Goal: Complete application form: Complete application form

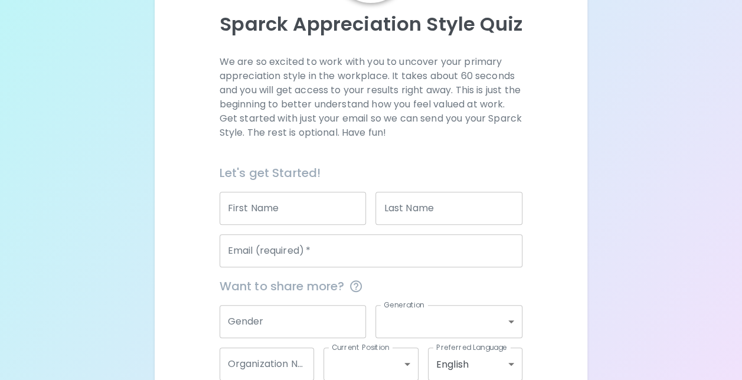
scroll to position [129, 0]
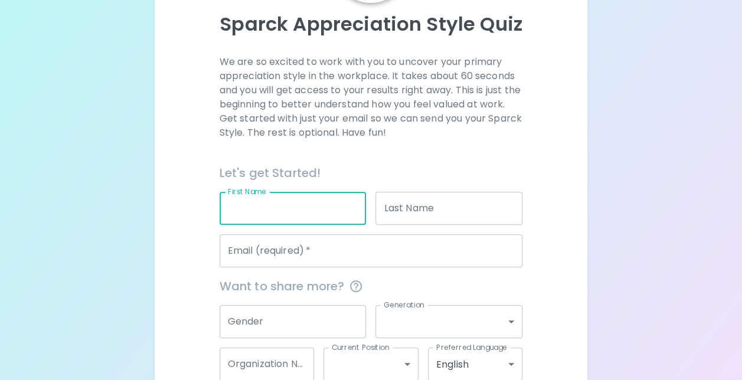
click at [289, 208] on input "First Name" at bounding box center [293, 208] width 147 height 33
type input "[PERSON_NAME]"
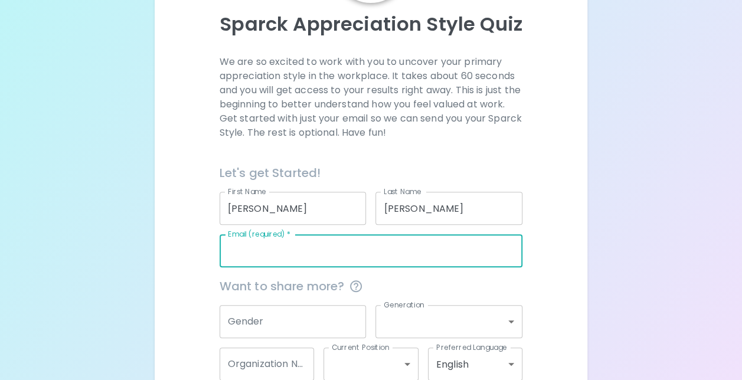
click at [328, 259] on input "Email (required)   *" at bounding box center [371, 250] width 303 height 33
type input "[EMAIL_ADDRESS][DOMAIN_NAME]"
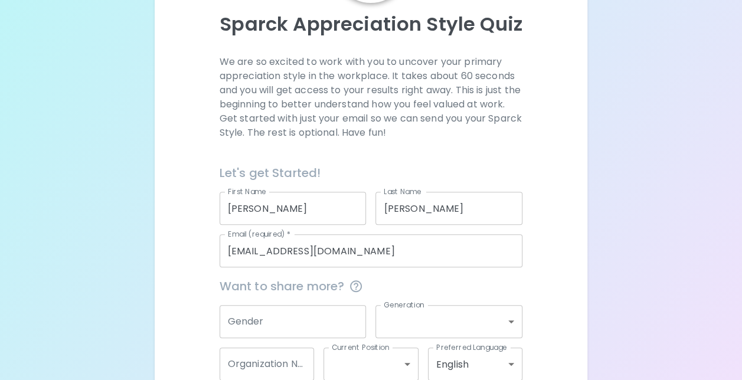
click at [626, 288] on div "Sparck Appreciation Style Quiz We are so excited to work with you to uncover yo…" at bounding box center [371, 159] width 742 height 577
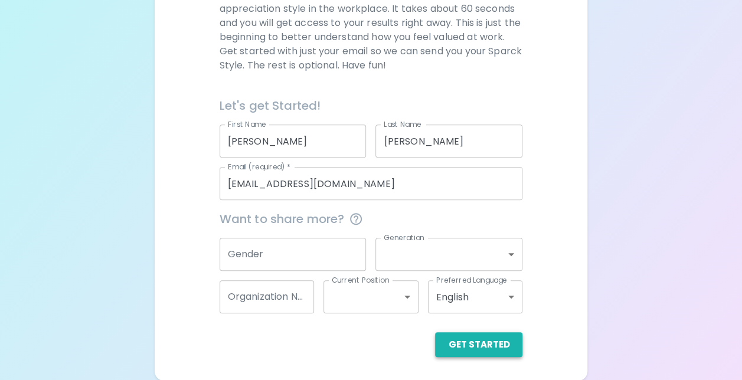
click at [499, 339] on button "Get Started" at bounding box center [478, 344] width 87 height 25
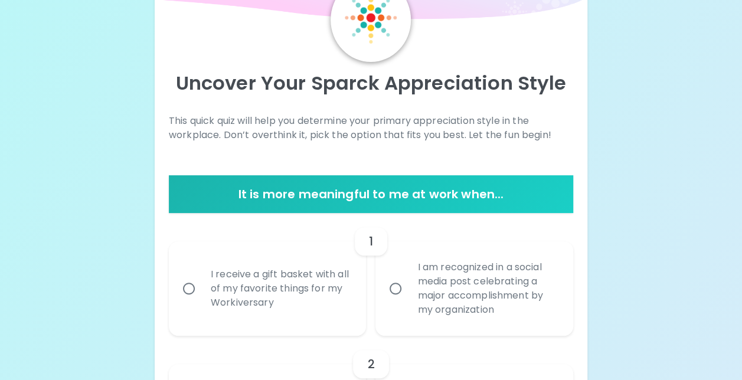
scroll to position [70, 0]
click at [302, 301] on div "I receive a gift basket with all of my favorite things for my Workiversary" at bounding box center [280, 288] width 159 height 71
click at [201, 301] on input "I receive a gift basket with all of my favorite things for my Workiversary" at bounding box center [189, 288] width 25 height 25
radio input "true"
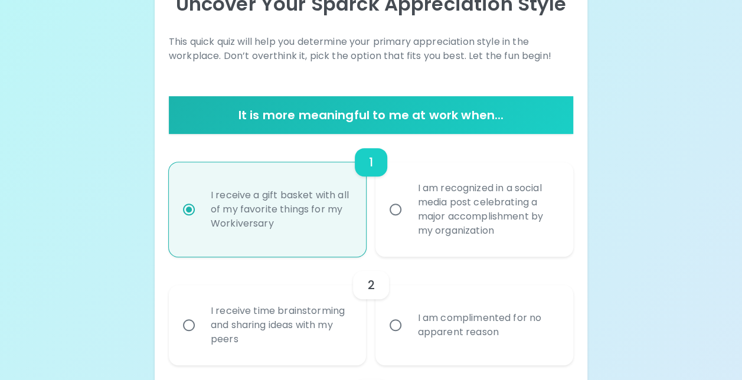
scroll to position [148, 0]
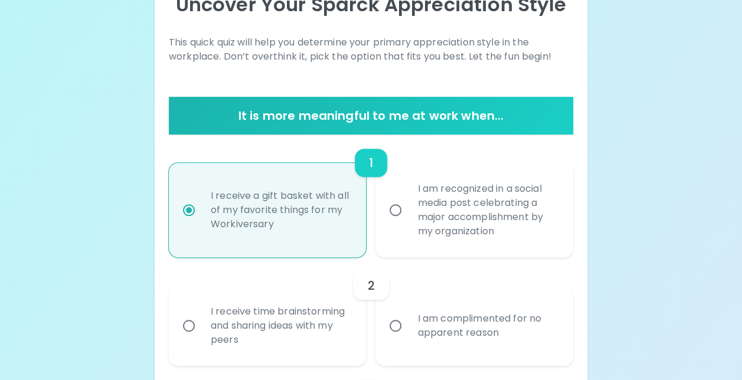
click at [479, 329] on div "I am complimented for no apparent reason" at bounding box center [487, 326] width 159 height 57
click at [408, 329] on input "I am complimented for no apparent reason" at bounding box center [395, 326] width 25 height 25
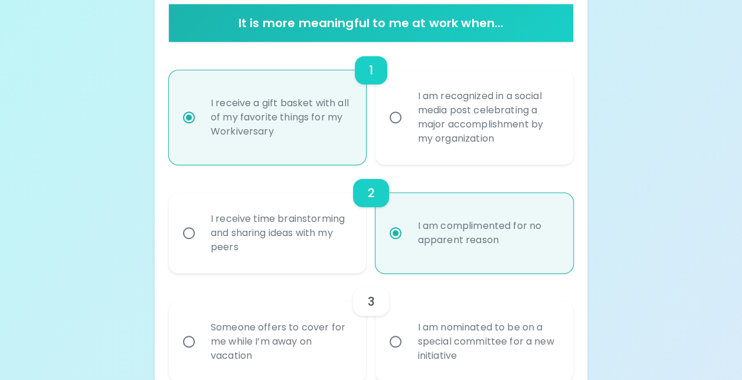
scroll to position [243, 0]
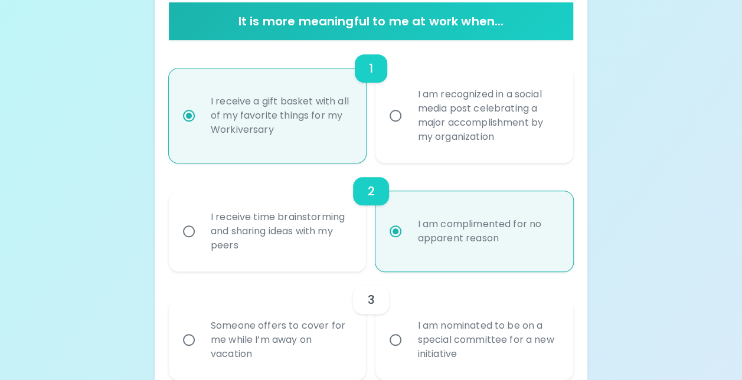
radio input "true"
click at [260, 240] on div "I receive time brainstorming and sharing ideas with my peers" at bounding box center [280, 231] width 159 height 71
click at [201, 240] on input "I receive time brainstorming and sharing ideas with my peers" at bounding box center [189, 231] width 25 height 25
radio input "true"
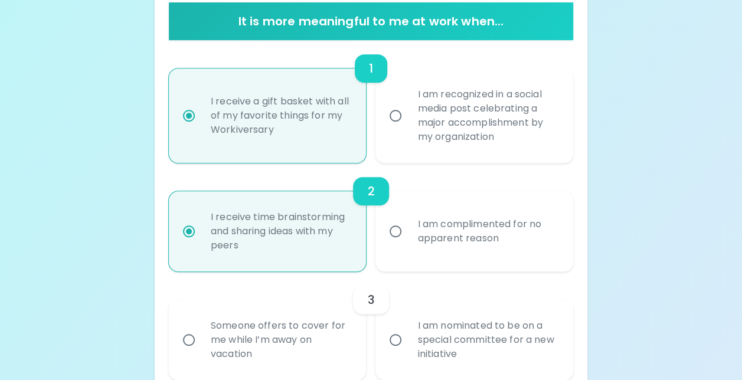
radio input "true"
click at [468, 256] on div "I am complimented for no apparent reason" at bounding box center [487, 231] width 159 height 57
click at [408, 244] on input "I am complimented for no apparent reason" at bounding box center [395, 231] width 25 height 25
radio input "true"
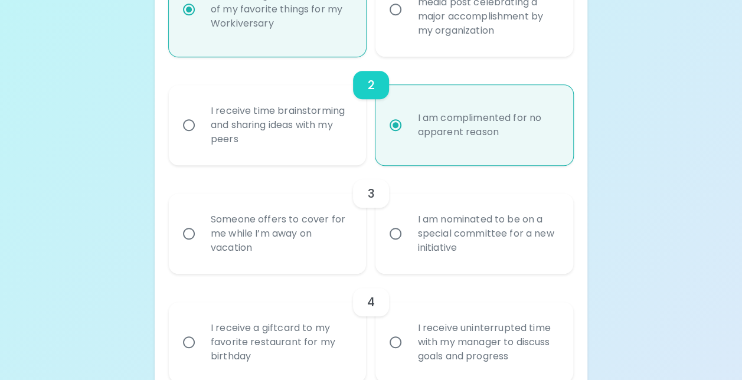
scroll to position [348, 0]
radio input "true"
click at [402, 261] on label "I am nominated to be on a special committee for a new initiative" at bounding box center [468, 234] width 198 height 80
click at [402, 247] on input "I am nominated to be on a special committee for a new initiative" at bounding box center [395, 234] width 25 height 25
radio input "false"
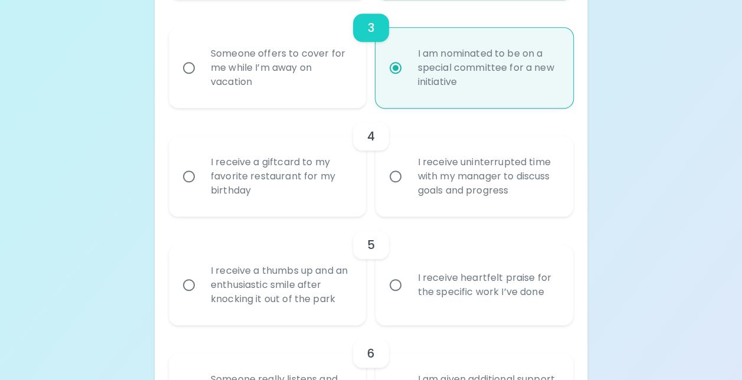
scroll to position [521, 0]
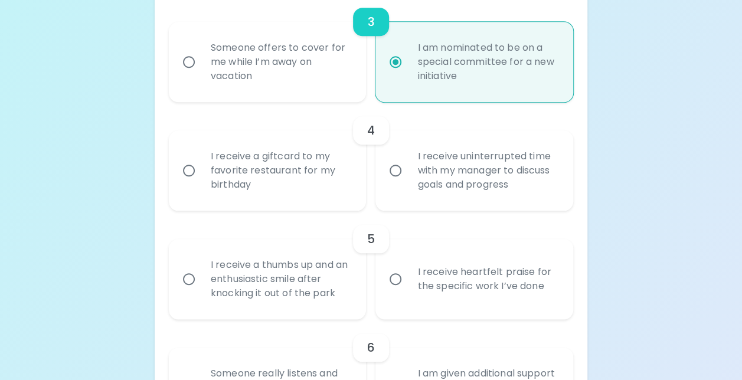
radio input "true"
click at [520, 193] on div "I receive uninterrupted time with my manager to discuss goals and progress" at bounding box center [487, 170] width 159 height 71
click at [408, 183] on input "I receive uninterrupted time with my manager to discuss goals and progress" at bounding box center [395, 170] width 25 height 25
radio input "false"
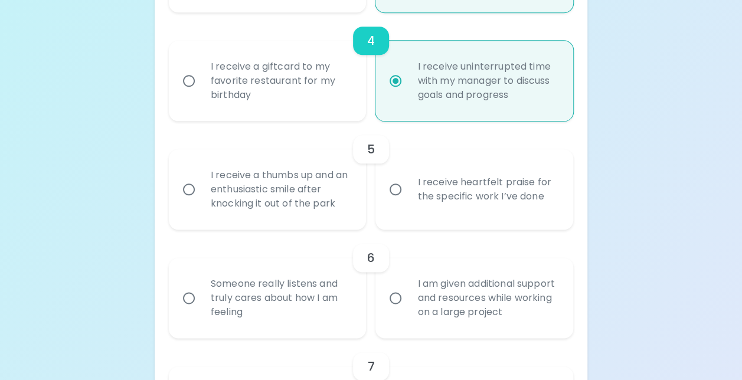
scroll to position [615, 0]
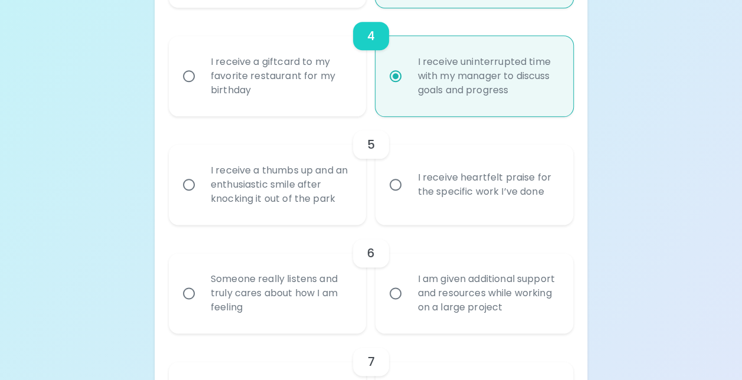
radio input "true"
drag, startPoint x: 394, startPoint y: 202, endPoint x: 380, endPoint y: 213, distance: 18.1
click at [380, 213] on label "I receive heartfelt praise for the specific work I’ve done" at bounding box center [468, 185] width 198 height 80
click at [383, 197] on input "I receive heartfelt praise for the specific work I’ve done" at bounding box center [395, 184] width 25 height 25
radio input "false"
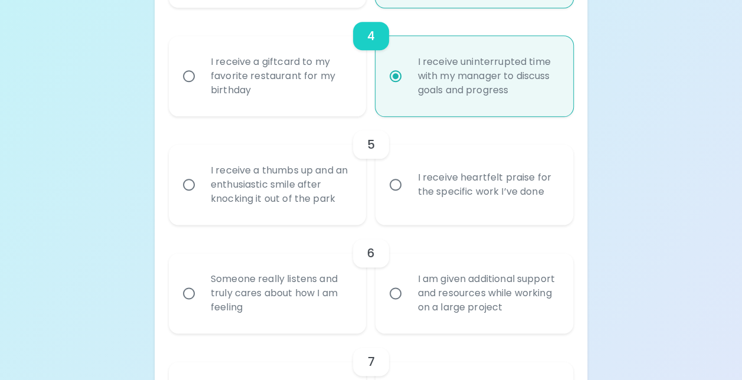
radio input "false"
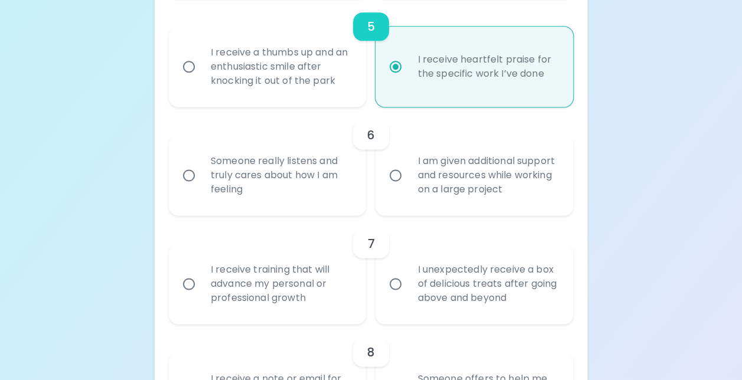
scroll to position [735, 0]
radio input "true"
click at [327, 177] on div "Someone really listens and truly cares about how I am feeling" at bounding box center [280, 174] width 159 height 71
click at [201, 177] on input "Someone really listens and truly cares about how I am feeling" at bounding box center [189, 174] width 25 height 25
radio input "false"
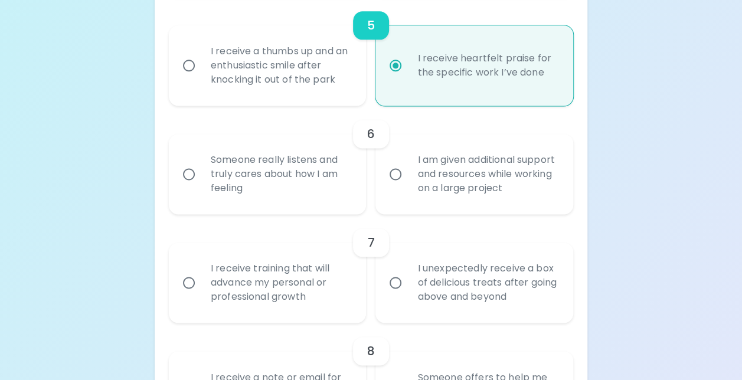
radio input "false"
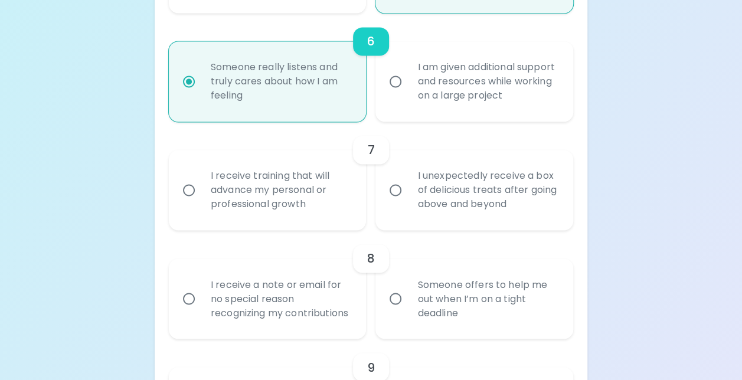
scroll to position [829, 0]
radio input "true"
click at [340, 178] on div "I receive training that will advance my personal or professional growth" at bounding box center [280, 188] width 159 height 71
click at [201, 178] on input "I receive training that will advance my personal or professional growth" at bounding box center [189, 188] width 25 height 25
radio input "false"
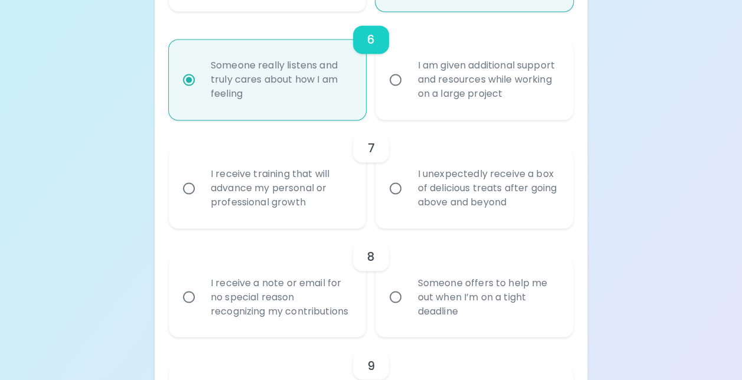
radio input "false"
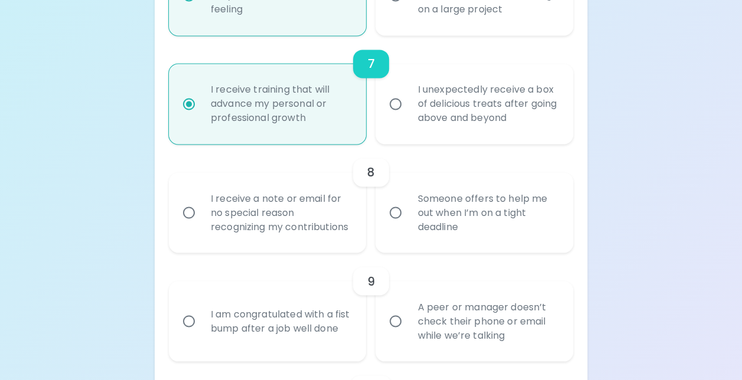
scroll to position [923, 0]
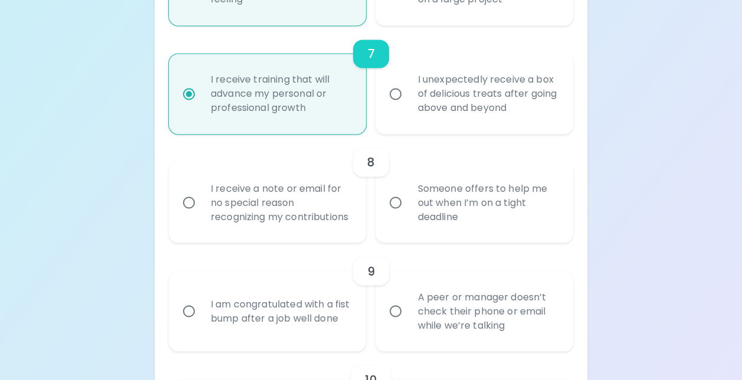
radio input "true"
click at [455, 80] on div "I unexpectedly receive a box of delicious treats after going above and beyond" at bounding box center [487, 93] width 159 height 71
click at [408, 81] on input "I unexpectedly receive a box of delicious treats after going above and beyond" at bounding box center [395, 93] width 25 height 25
radio input "false"
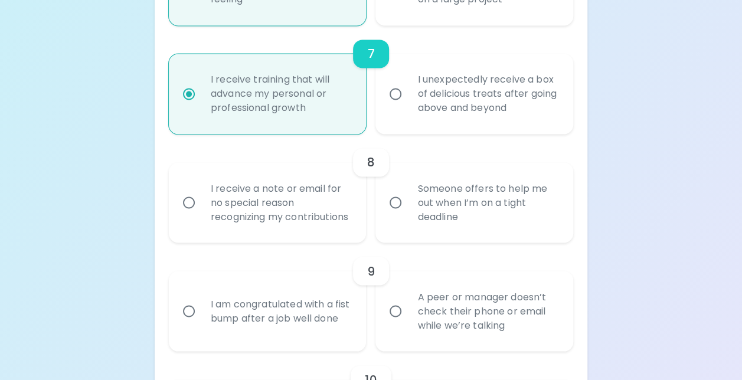
radio input "false"
radio input "true"
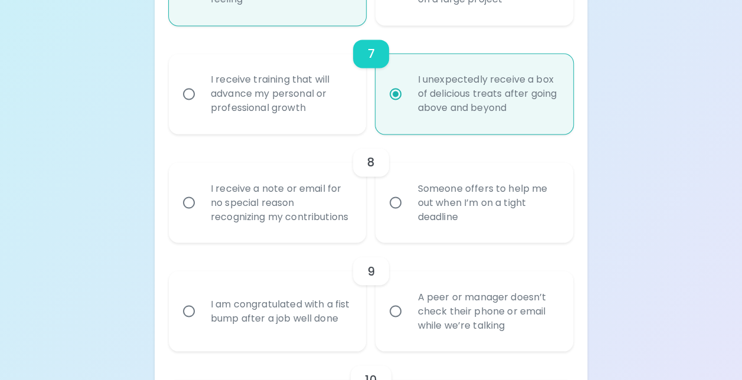
radio input "true"
click at [456, 220] on div "Someone offers to help me out when I’m on a tight deadline" at bounding box center [487, 202] width 159 height 71
click at [408, 215] on input "Someone offers to help me out when I’m on a tight deadline" at bounding box center [395, 202] width 25 height 25
radio input "false"
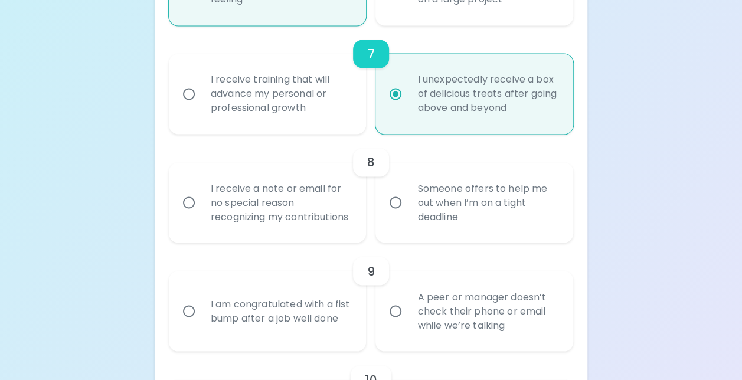
radio input "false"
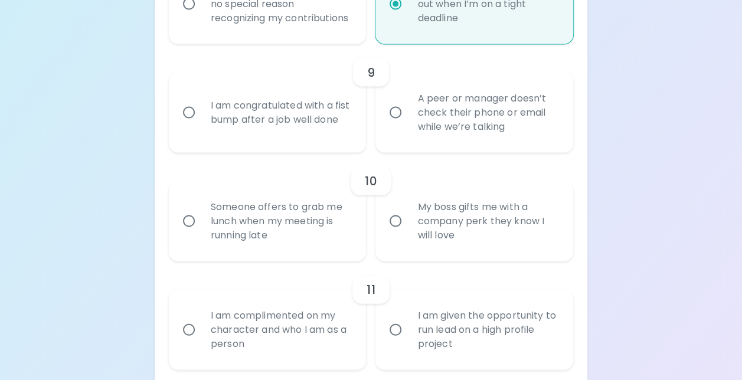
scroll to position [1124, 0]
radio input "true"
click at [439, 129] on div "A peer or manager doesn’t check their phone or email while we’re talking" at bounding box center [487, 111] width 159 height 71
click at [408, 123] on input "A peer or manager doesn’t check their phone or email while we’re talking" at bounding box center [395, 111] width 25 height 25
radio input "false"
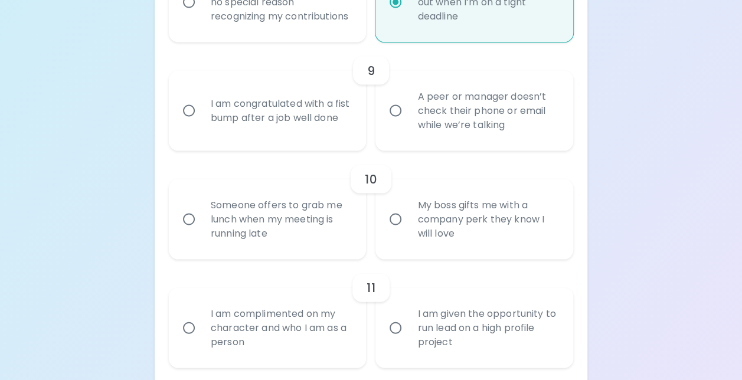
radio input "false"
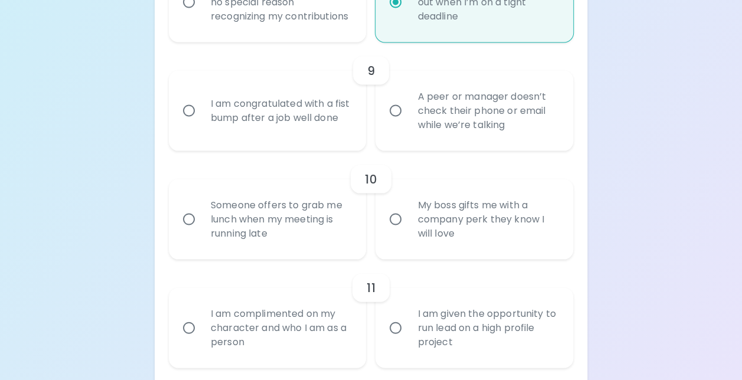
radio input "false"
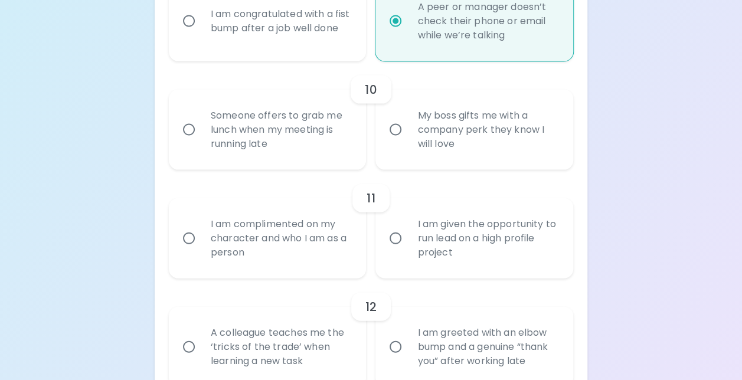
scroll to position [1218, 0]
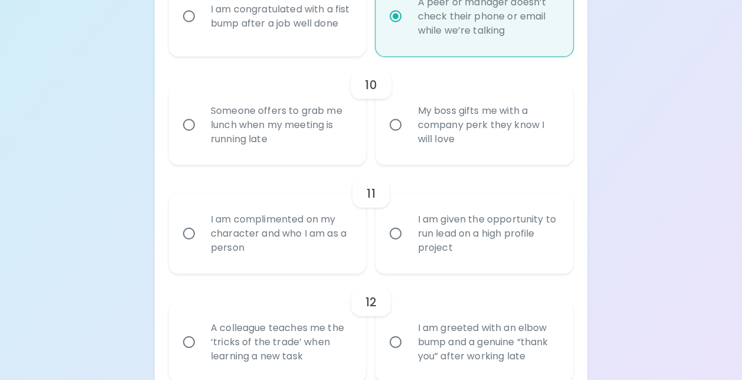
radio input "true"
click at [359, 156] on div "Someone offers to grab me lunch when my meeting is running late" at bounding box center [280, 125] width 159 height 71
click at [201, 138] on input "Someone offers to grab me lunch when my meeting is running late" at bounding box center [189, 125] width 25 height 25
radio input "false"
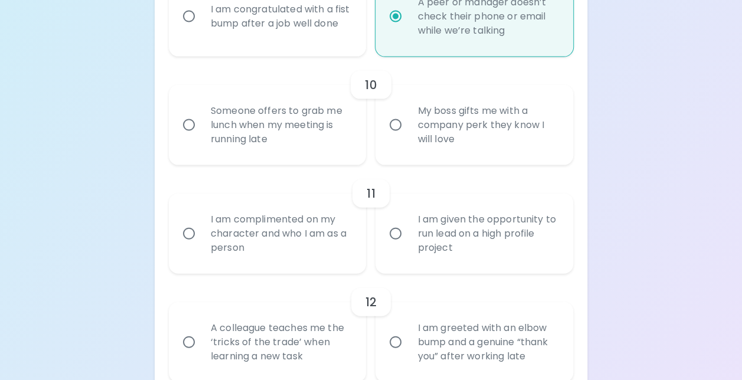
radio input "false"
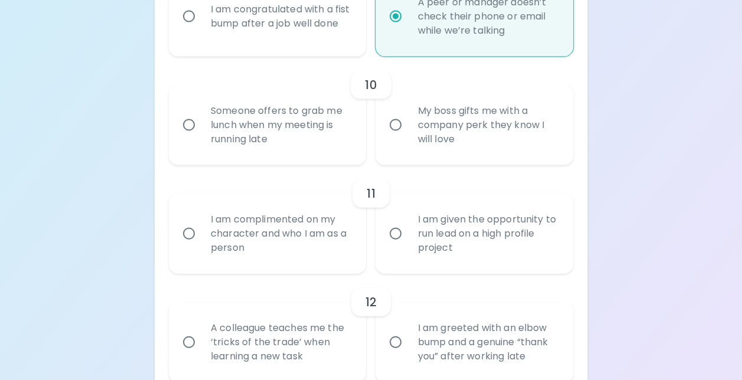
radio input "false"
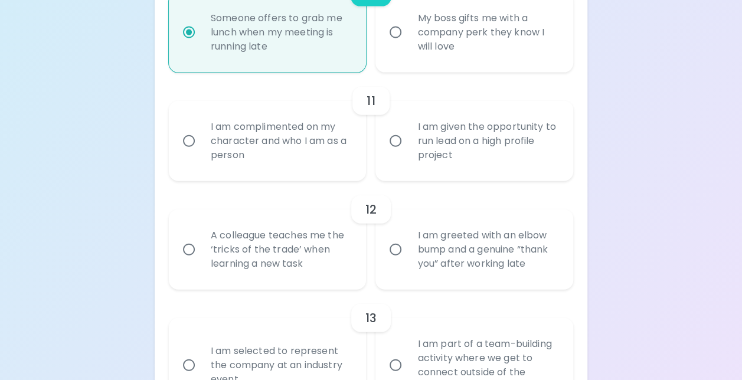
scroll to position [1313, 0]
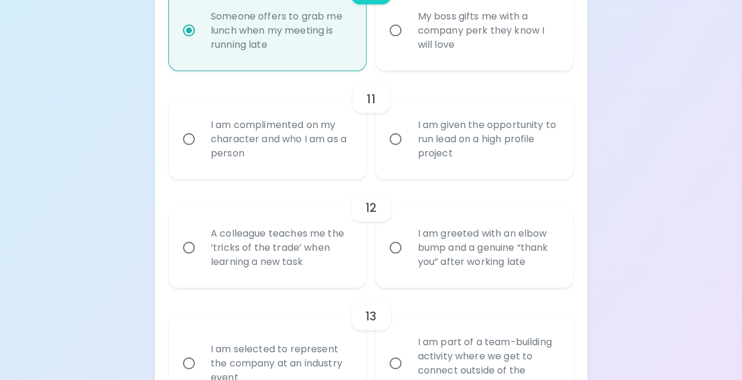
radio input "true"
click at [416, 175] on div "I am given the opportunity to run lead on a high profile project" at bounding box center [487, 139] width 159 height 71
click at [408, 152] on input "I am given the opportunity to run lead on a high profile project" at bounding box center [395, 139] width 25 height 25
radio input "false"
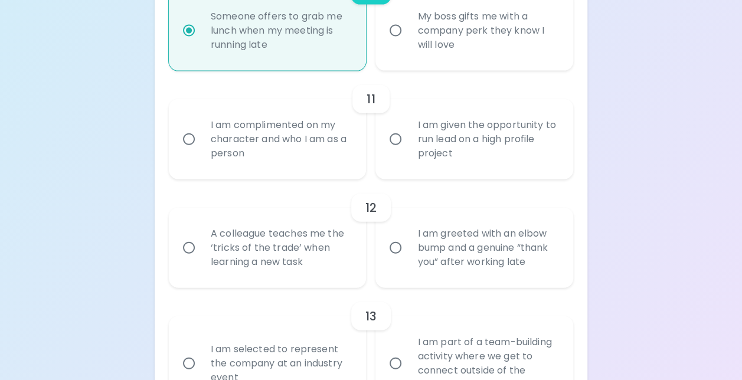
radio input "false"
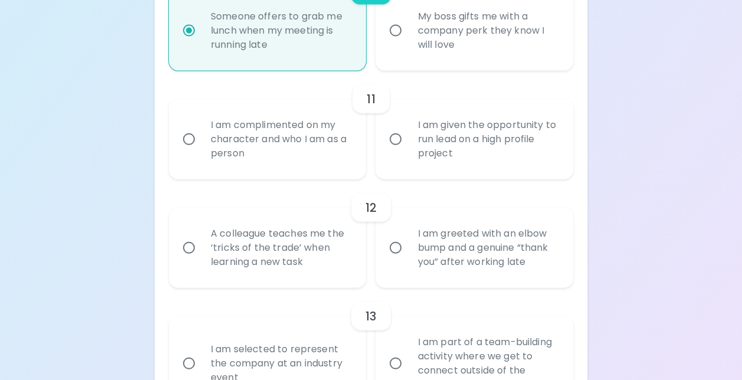
radio input "false"
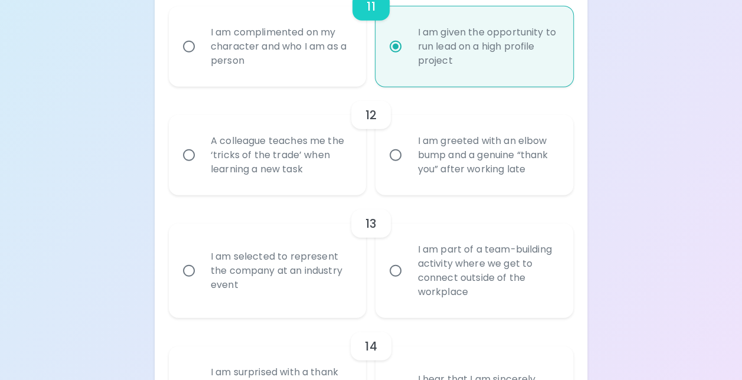
scroll to position [1407, 0]
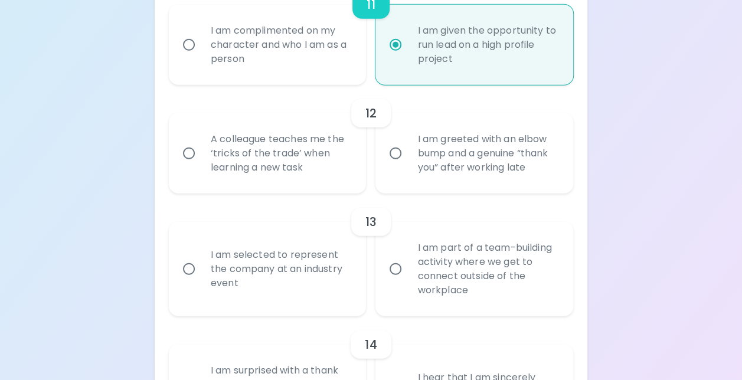
radio input "true"
click at [351, 180] on div "A colleague teaches me the ‘tricks of the trade’ when learning a new task" at bounding box center [280, 153] width 159 height 71
click at [201, 166] on input "A colleague teaches me the ‘tricks of the trade’ when learning a new task" at bounding box center [189, 153] width 25 height 25
radio input "false"
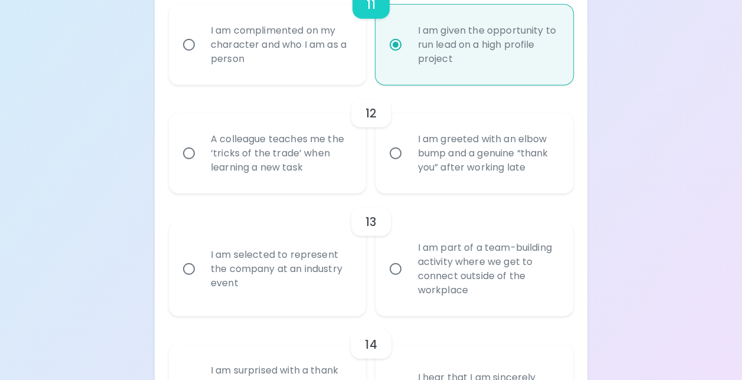
radio input "false"
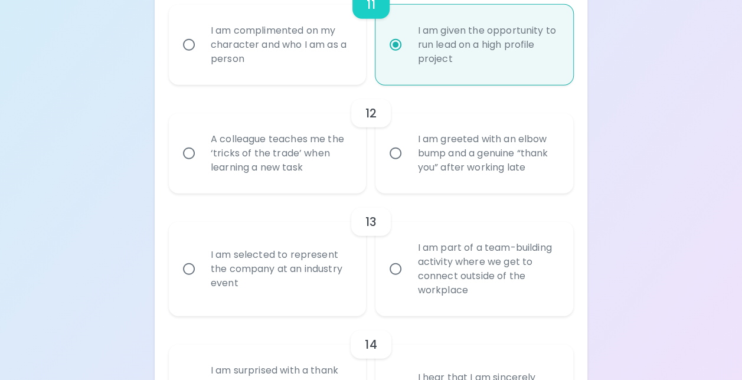
radio input "false"
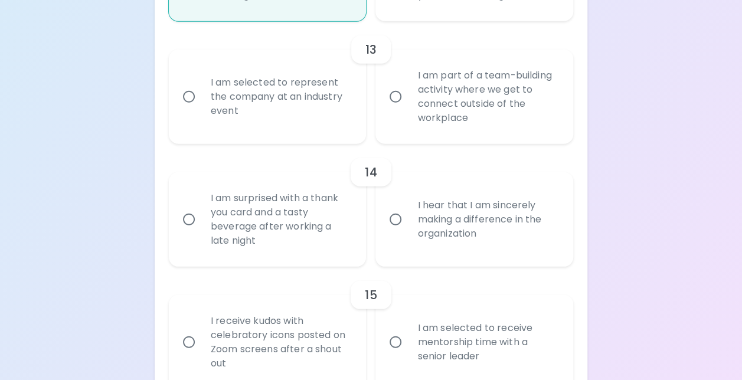
scroll to position [1581, 0]
radio input "true"
drag, startPoint x: 430, startPoint y: 119, endPoint x: 410, endPoint y: 130, distance: 22.5
click at [410, 130] on div "I am part of a team-building activity where we get to connect outside of the wo…" at bounding box center [487, 95] width 159 height 85
click at [408, 108] on input "I am part of a team-building activity where we get to connect outside of the wo…" at bounding box center [395, 95] width 25 height 25
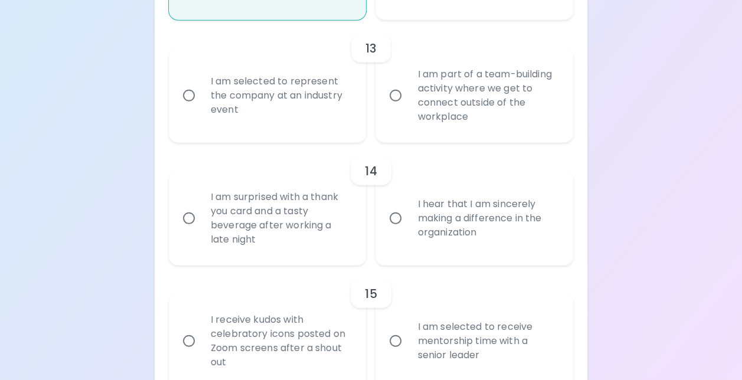
radio input "false"
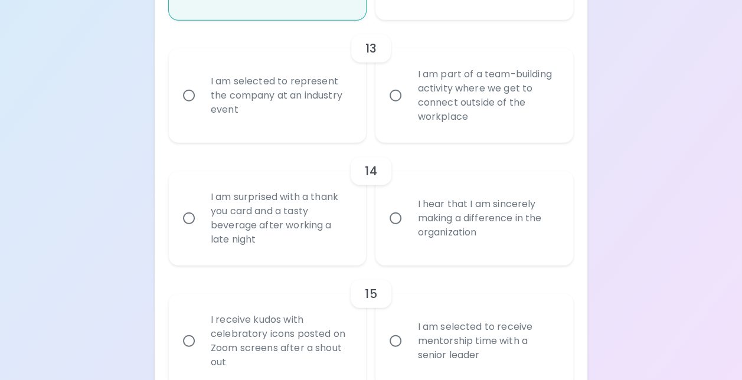
radio input "false"
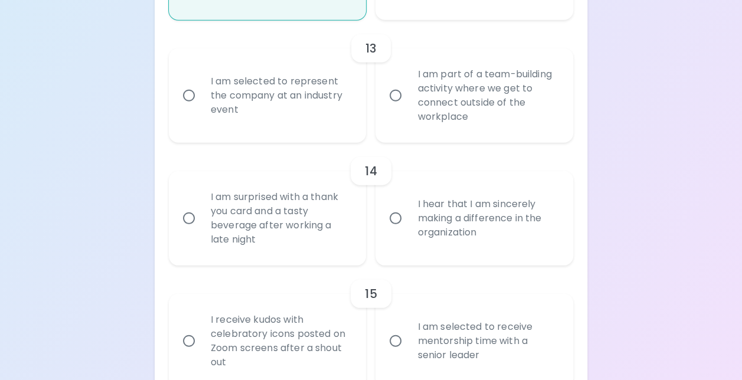
radio input "false"
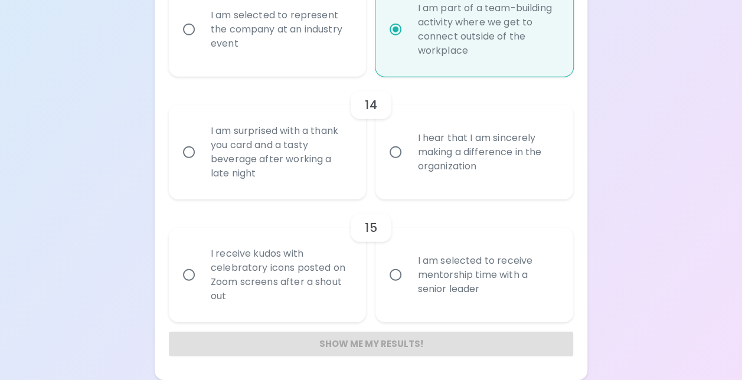
scroll to position [1660, 0]
radio input "true"
click at [334, 163] on div "I am surprised with a thank you card and a tasty beverage after working a late …" at bounding box center [280, 152] width 159 height 85
click at [201, 163] on input "I am surprised with a thank you card and a tasty beverage after working a late …" at bounding box center [189, 152] width 25 height 25
radio input "false"
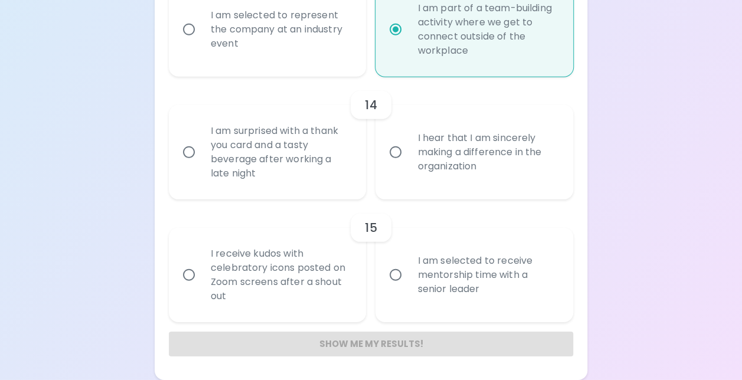
radio input "false"
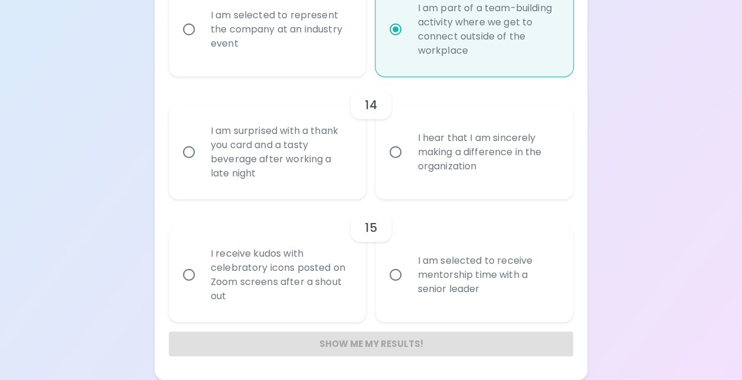
radio input "false"
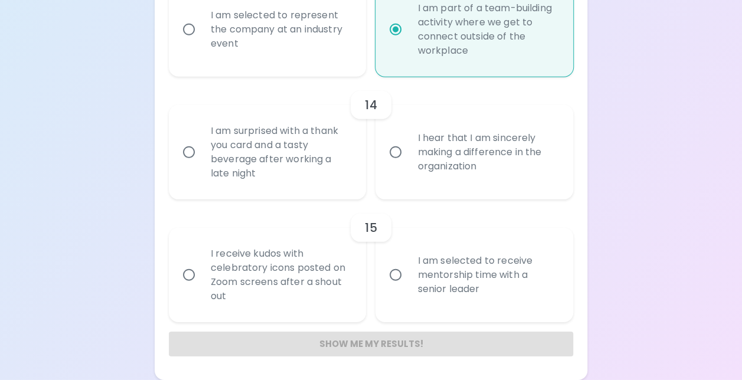
radio input "false"
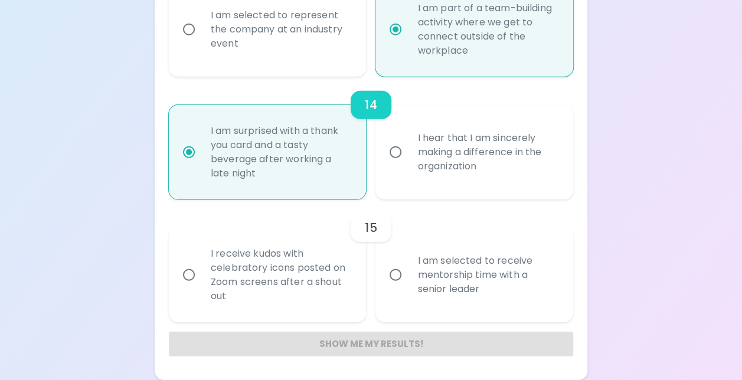
radio input "true"
click at [329, 271] on div "I receive kudos with celebratory icons posted on Zoom screens after a shout out" at bounding box center [280, 275] width 159 height 85
click at [201, 271] on input "I receive kudos with celebratory icons posted on Zoom screens after a shout out" at bounding box center [189, 275] width 25 height 25
radio input "false"
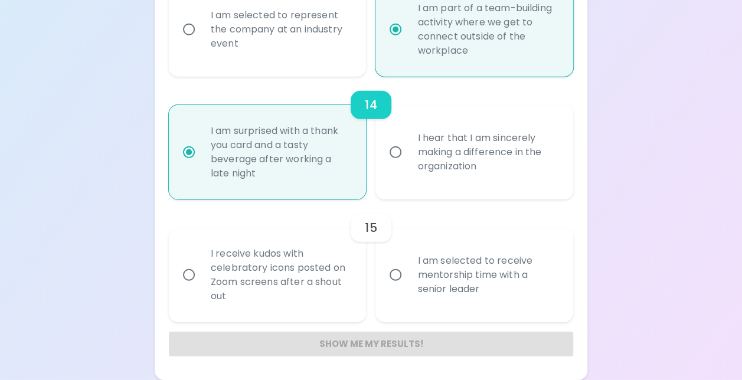
radio input "false"
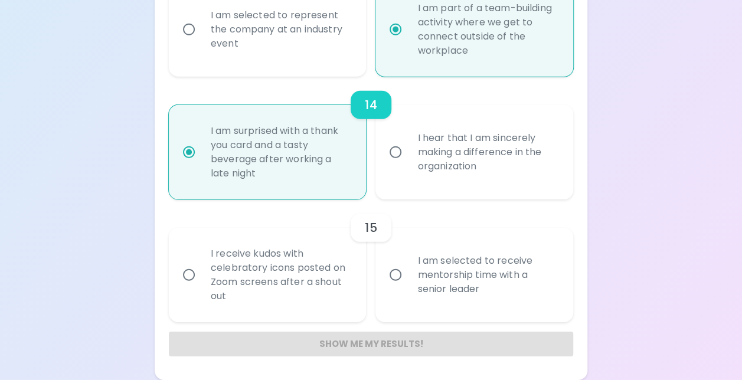
radio input "false"
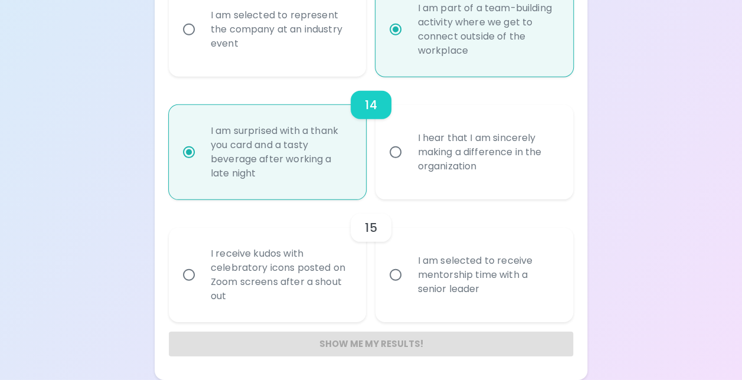
radio input "false"
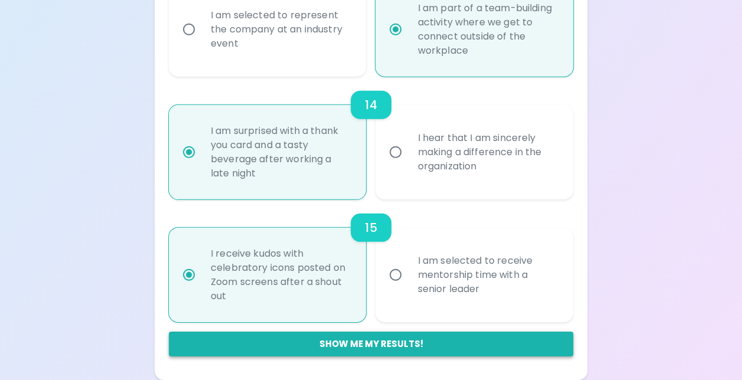
radio input "true"
click at [383, 343] on button "Show me my results!" at bounding box center [371, 344] width 404 height 25
radio input "false"
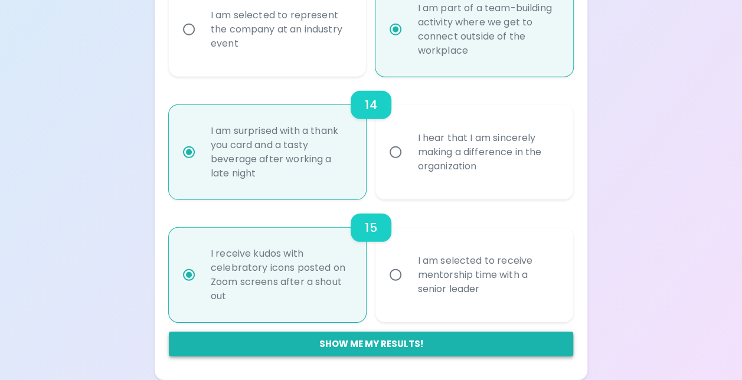
radio input "false"
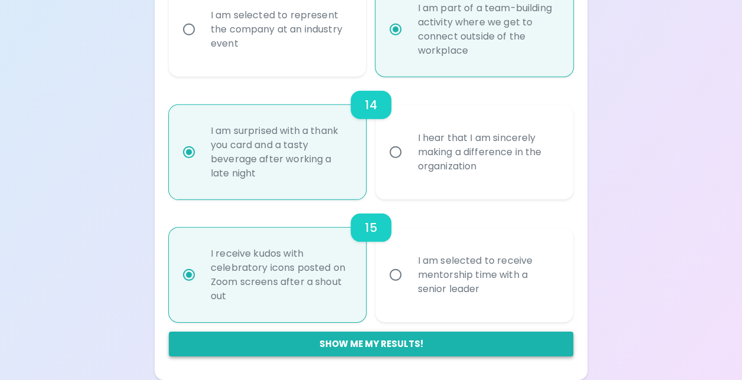
radio input "false"
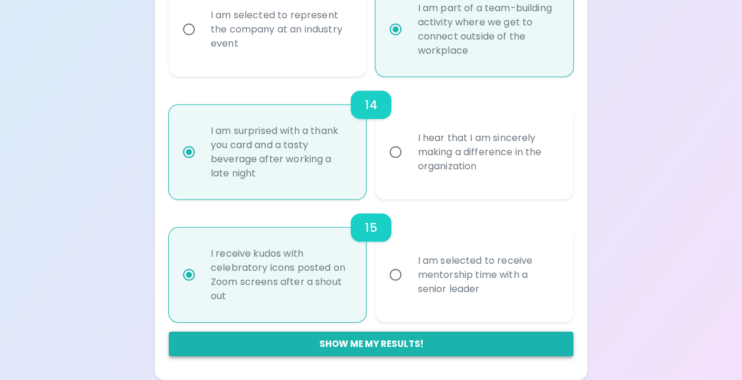
radio input "false"
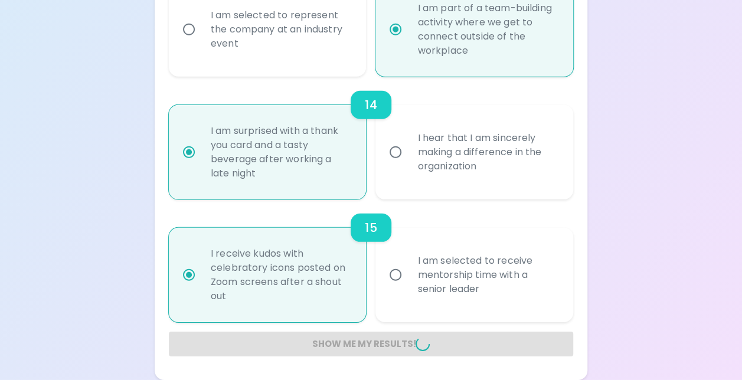
radio input "false"
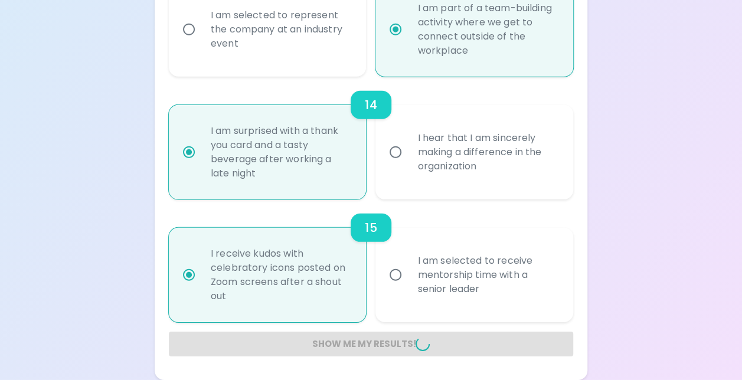
radio input "false"
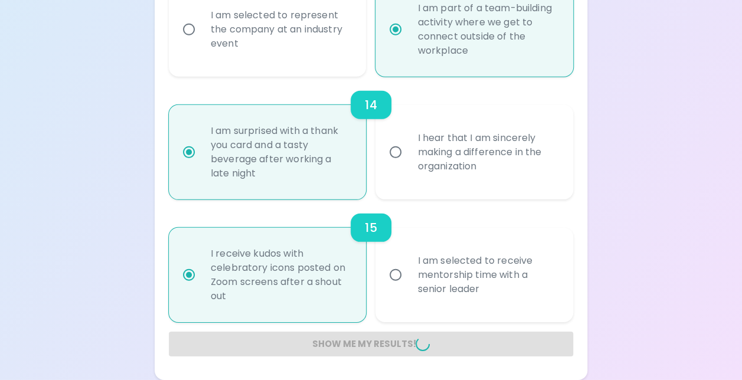
radio input "false"
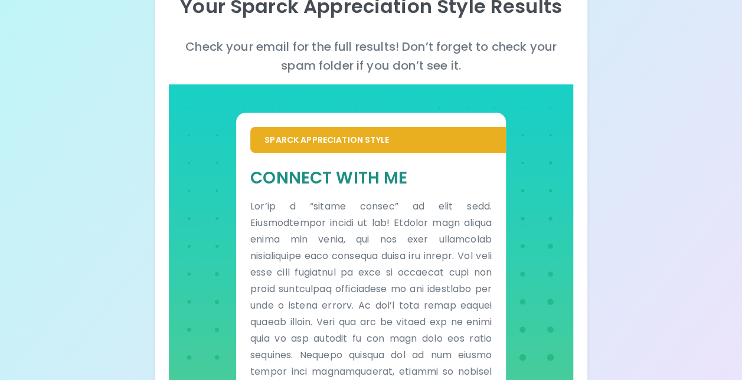
scroll to position [146, 0]
